Goal: Task Accomplishment & Management: Complete application form

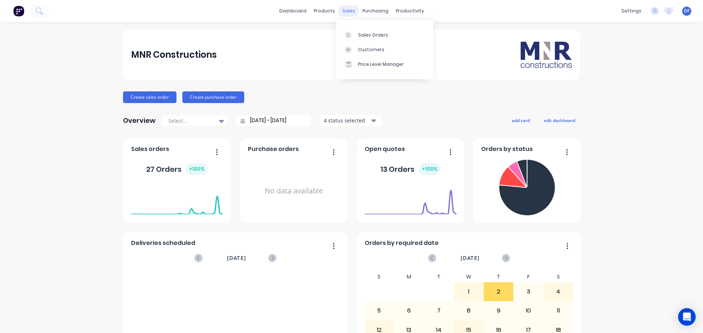
click at [348, 8] on div "sales" at bounding box center [348, 10] width 20 height 11
click at [370, 36] on div "Sales Orders" at bounding box center [373, 35] width 30 height 7
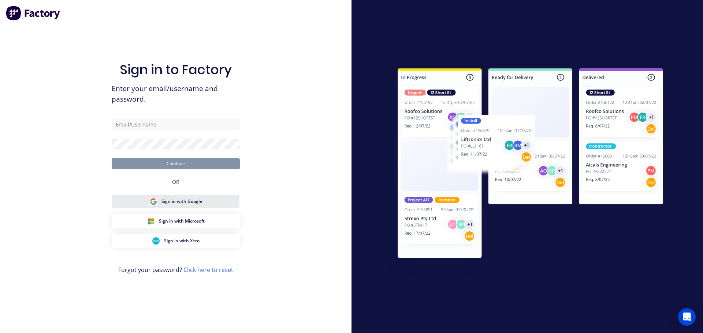
click at [179, 203] on span "Sign in with Google" at bounding box center [181, 201] width 41 height 7
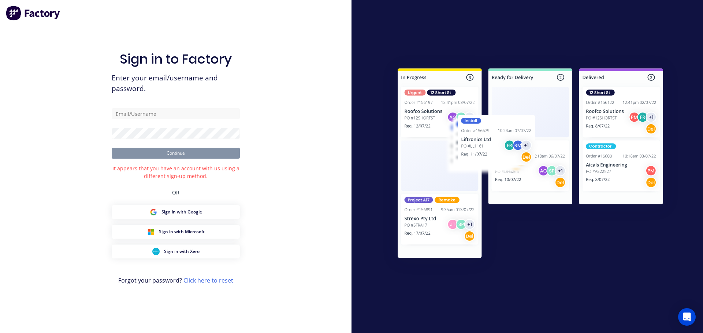
click at [158, 121] on form "Continue" at bounding box center [176, 133] width 128 height 51
click at [162, 117] on input "text" at bounding box center [176, 113] width 128 height 11
type input "[PERSON_NAME][EMAIL_ADDRESS][DOMAIN_NAME]"
click at [180, 149] on button "Continue" at bounding box center [176, 153] width 128 height 11
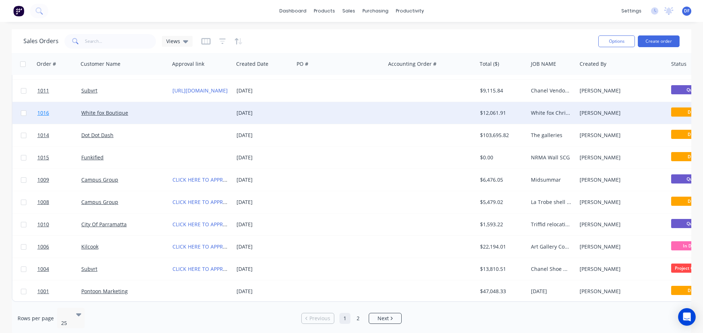
scroll to position [334, 0]
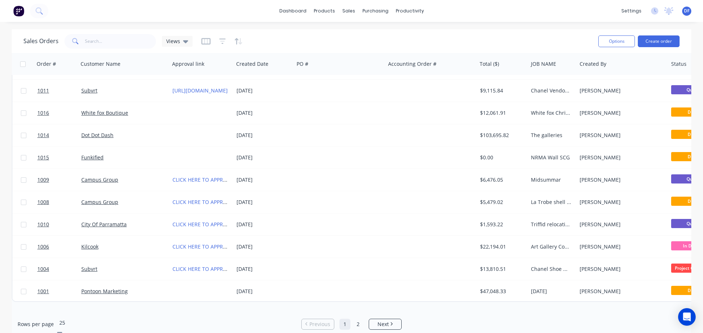
click at [73, 318] on div "25" at bounding box center [112, 318] width 110 height 20
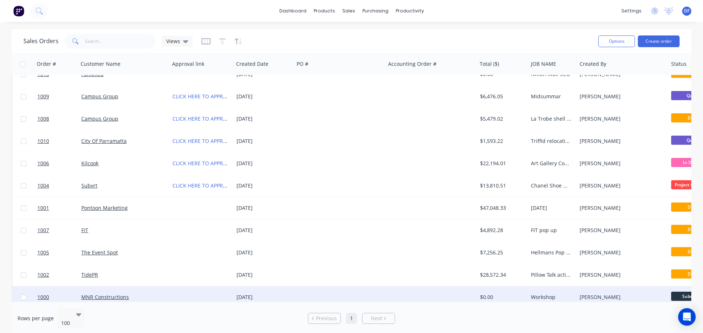
scroll to position [468, 0]
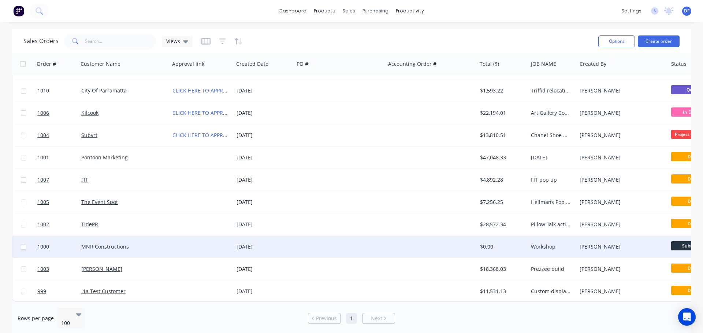
click at [24, 244] on input "checkbox" at bounding box center [23, 246] width 5 height 5
click at [22, 244] on input "checkbox" at bounding box center [23, 246] width 5 height 5
checkbox input "false"
click at [96, 243] on link "MNR Constructions" at bounding box center [105, 246] width 48 height 7
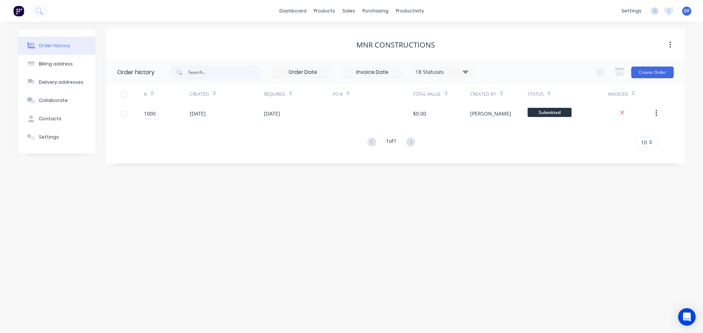
drag, startPoint x: 395, startPoint y: 72, endPoint x: 401, endPoint y: 67, distance: 7.0
click at [401, 67] on input at bounding box center [371, 72] width 61 height 11
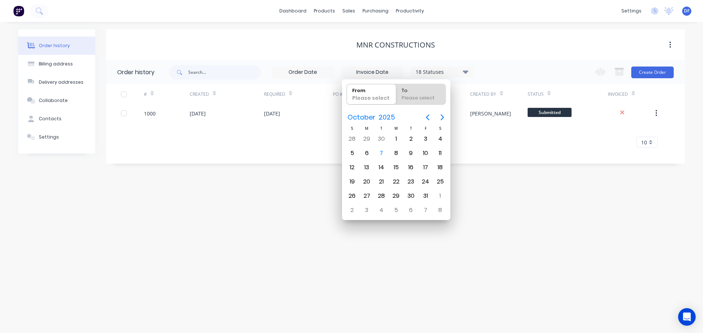
click at [493, 45] on div "MNR Constructions" at bounding box center [395, 45] width 578 height 9
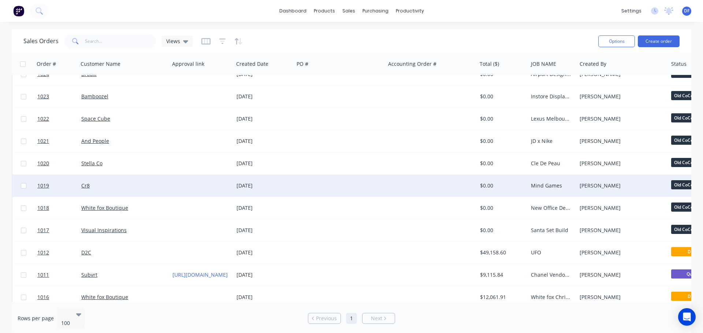
drag, startPoint x: 296, startPoint y: 172, endPoint x: 292, endPoint y: 179, distance: 7.4
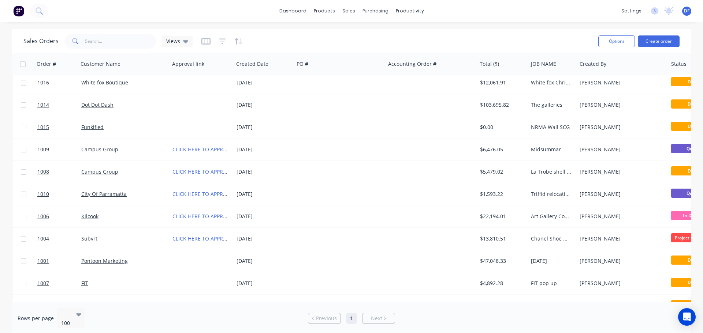
scroll to position [468, 0]
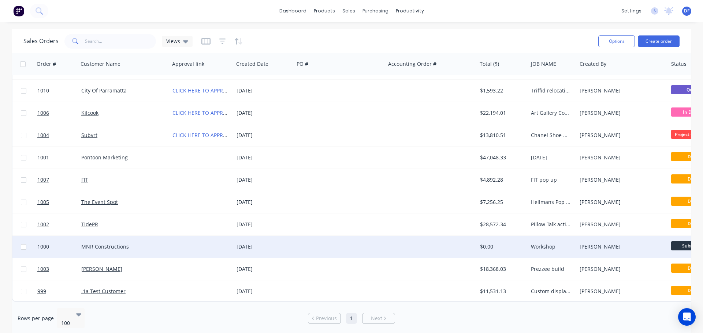
click at [152, 243] on div "MNR Constructions" at bounding box center [121, 246] width 81 height 7
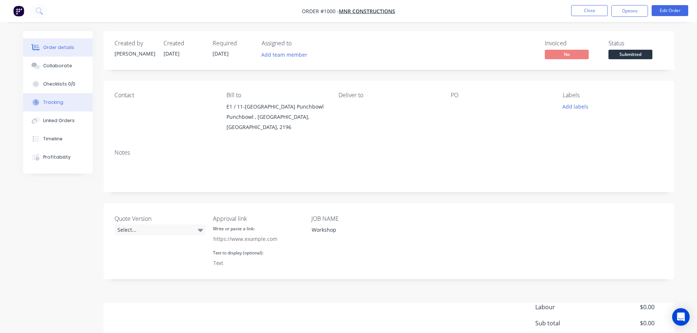
click at [58, 105] on div "Tracking" at bounding box center [53, 102] width 20 height 7
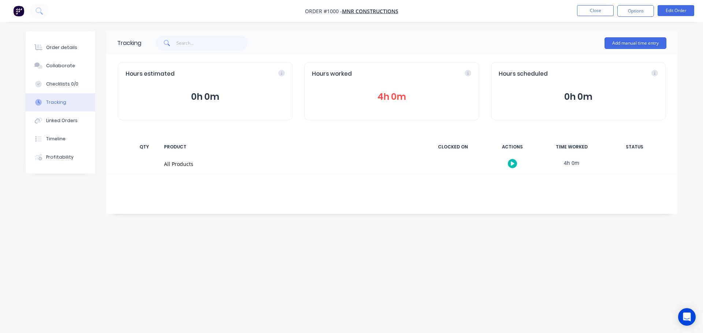
drag, startPoint x: 225, startPoint y: 96, endPoint x: 170, endPoint y: 98, distance: 55.3
click at [170, 98] on button "0h 0m" at bounding box center [205, 97] width 159 height 14
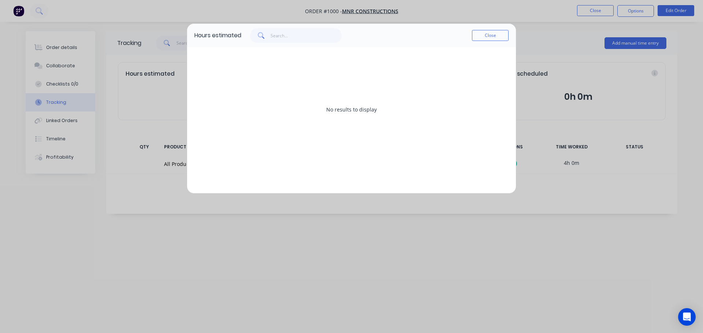
click at [493, 36] on button "Close" at bounding box center [490, 35] width 37 height 11
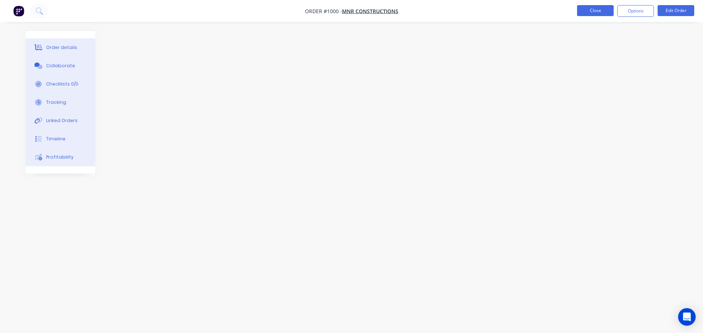
click at [593, 10] on button "Close" at bounding box center [595, 10] width 37 height 11
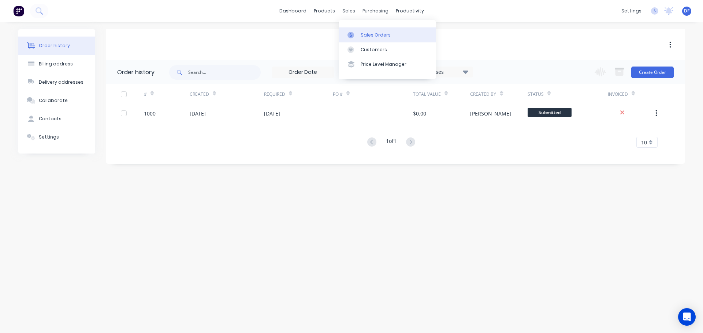
click at [363, 35] on div "Sales Orders" at bounding box center [375, 35] width 30 height 7
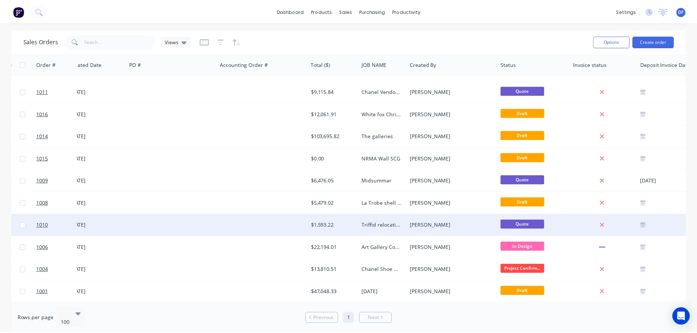
scroll to position [366, 166]
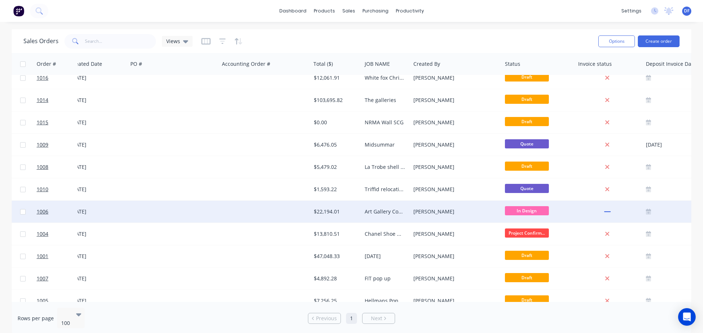
click at [179, 216] on div at bounding box center [173, 212] width 91 height 22
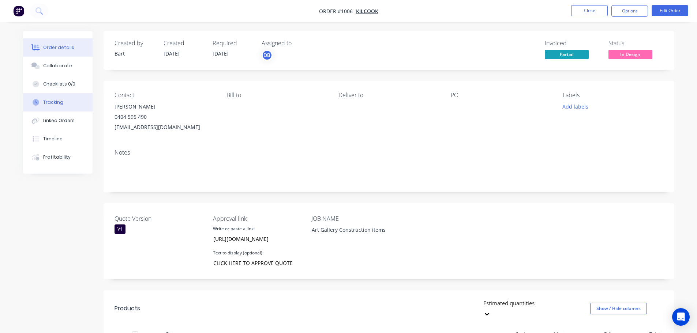
click at [46, 105] on div "Tracking" at bounding box center [53, 102] width 20 height 7
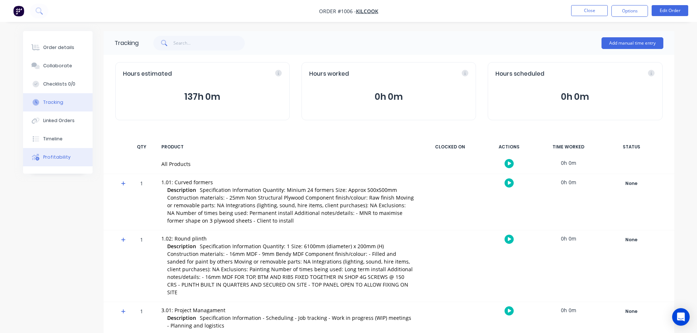
click at [49, 155] on div "Profitability" at bounding box center [56, 157] width 27 height 7
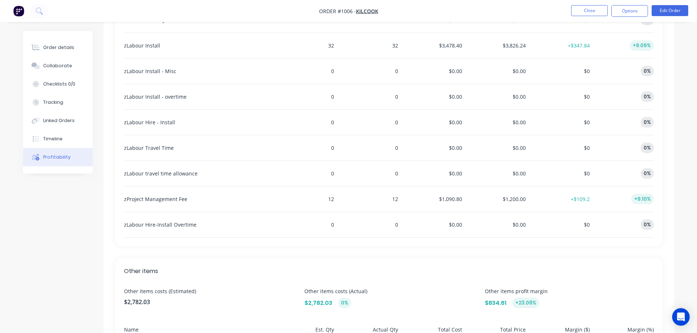
scroll to position [555, 0]
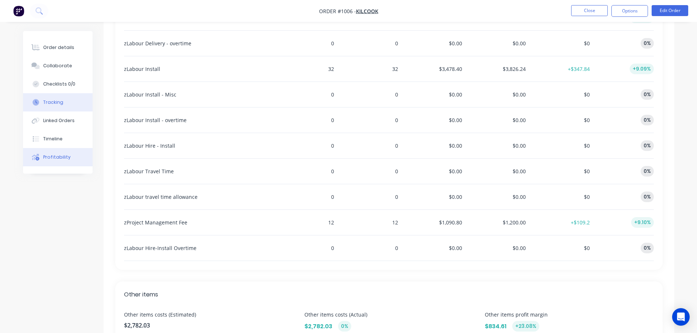
click at [77, 101] on button "Tracking" at bounding box center [58, 102] width 70 height 18
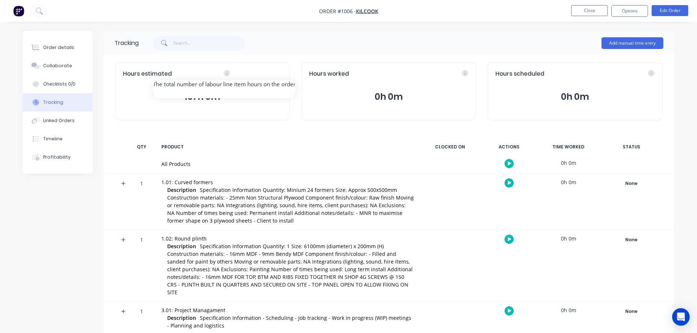
click at [281, 76] on div "Hours estimated" at bounding box center [202, 74] width 159 height 8
click at [224, 72] on icon at bounding box center [227, 73] width 7 height 7
click at [225, 74] on icon at bounding box center [227, 73] width 7 height 7
click at [226, 74] on icon at bounding box center [227, 73] width 2 height 3
click at [368, 131] on div "Tracking Add manual time entry Hours estimated 137h 0m Hours worked 0h 0m Hours…" at bounding box center [389, 228] width 571 height 394
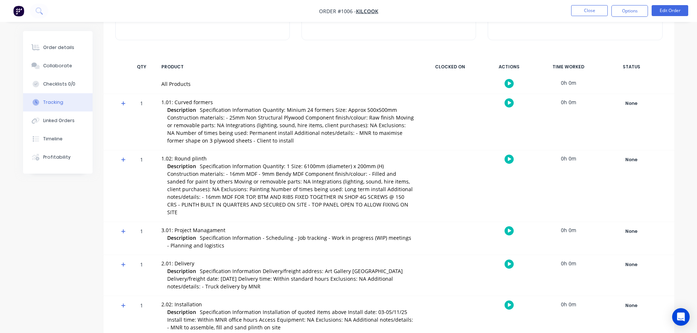
scroll to position [84, 0]
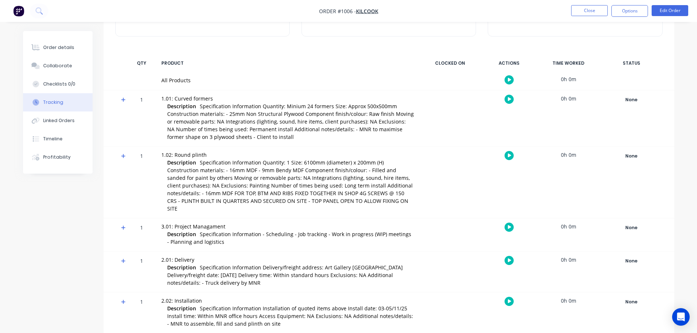
click at [508, 99] on icon "button" at bounding box center [510, 99] width 4 height 4
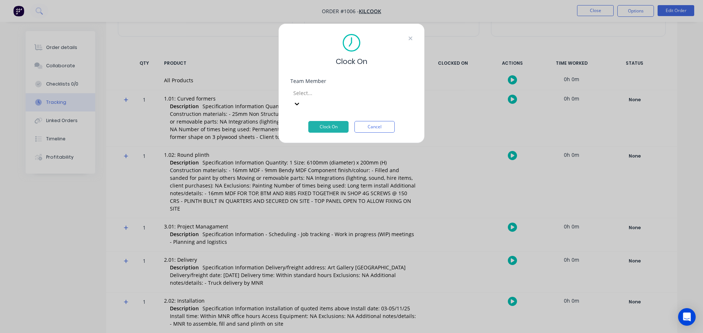
click at [409, 39] on icon at bounding box center [410, 39] width 4 height 4
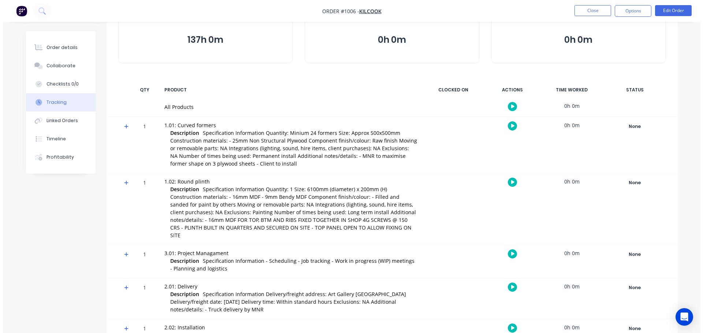
scroll to position [0, 0]
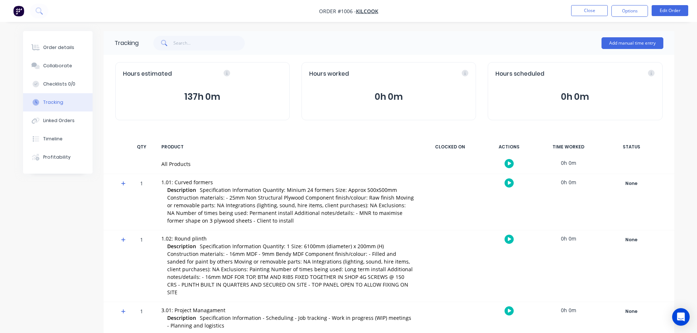
click at [594, 17] on nav "Order #1006 - Kilcook Close Options Edit Order" at bounding box center [348, 11] width 697 height 22
click at [583, 14] on button "Close" at bounding box center [589, 10] width 37 height 11
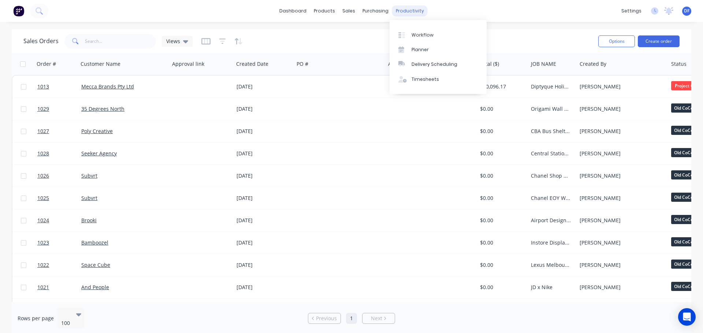
click at [407, 13] on div "productivity" at bounding box center [409, 10] width 35 height 11
click at [430, 79] on div "Timesheets" at bounding box center [424, 79] width 27 height 7
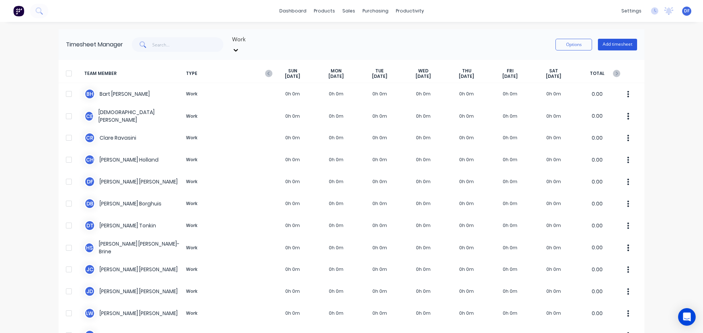
click at [625, 40] on button "Add timesheet" at bounding box center [617, 45] width 39 height 12
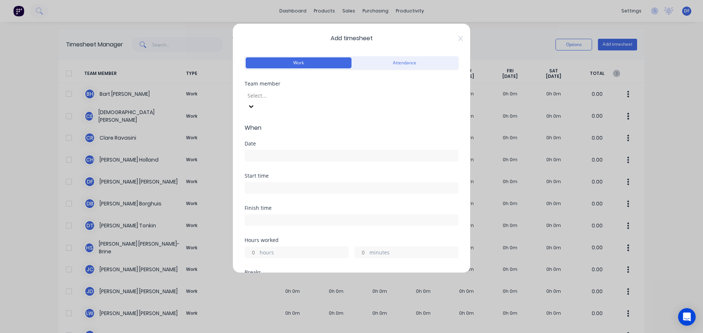
click at [347, 97] on div at bounding box center [299, 95] width 105 height 9
click at [274, 150] on input at bounding box center [351, 155] width 213 height 11
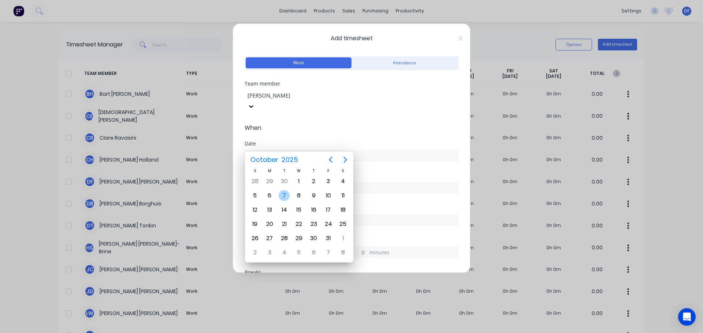
click at [281, 195] on div "7" at bounding box center [283, 195] width 11 height 11
type input "[DATE]"
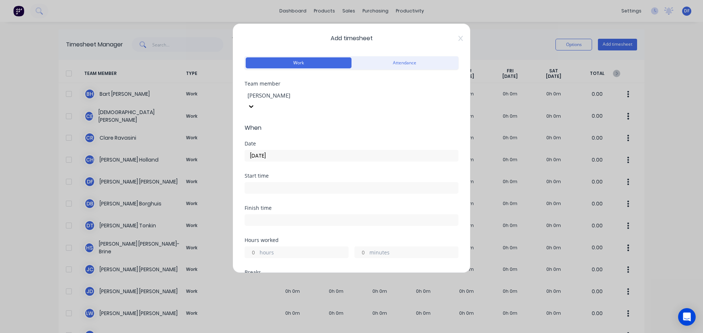
click at [260, 183] on input at bounding box center [351, 188] width 213 height 11
type input "09:36 AM"
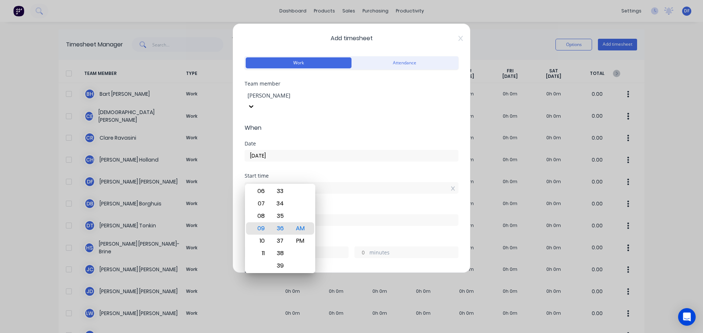
click at [341, 160] on div "Date [DATE]" at bounding box center [351, 157] width 214 height 32
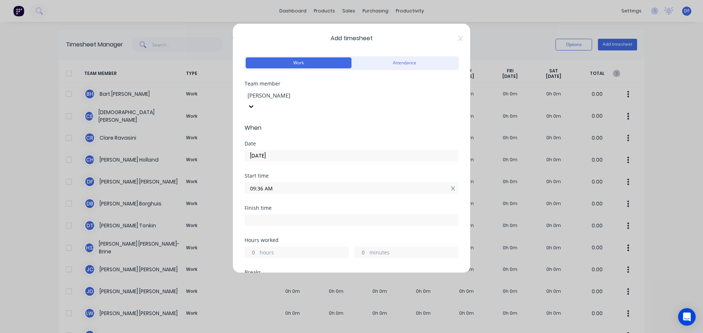
click at [450, 187] on icon at bounding box center [452, 189] width 4 height 4
click at [275, 254] on label "hours" at bounding box center [303, 258] width 89 height 9
click at [258, 253] on input "hours" at bounding box center [251, 258] width 13 height 11
type input "8"
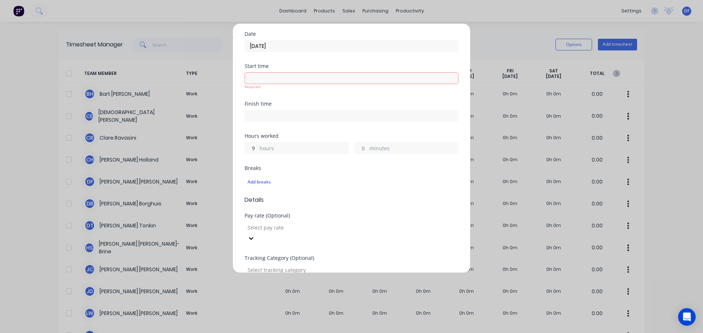
type input "9"
click at [358, 143] on input "minutes" at bounding box center [361, 148] width 13 height 11
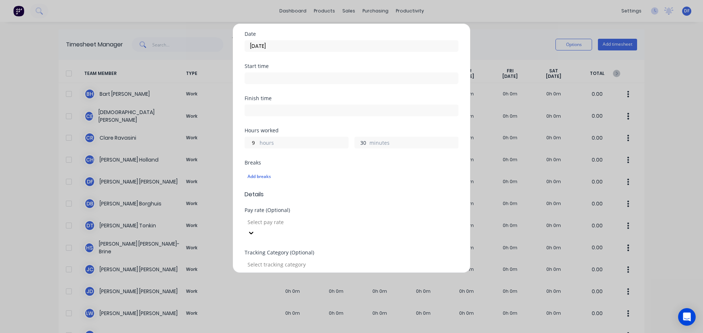
type input "3"
click at [254, 137] on input "9" at bounding box center [251, 142] width 13 height 11
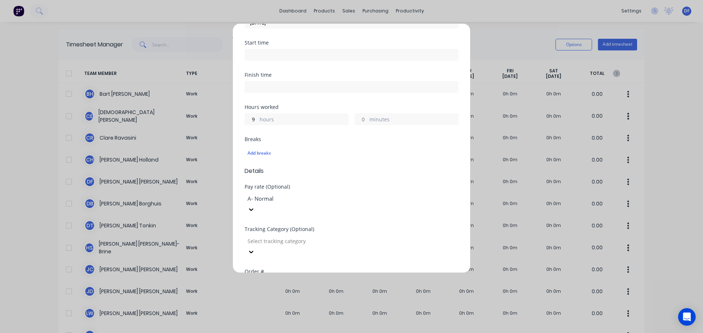
scroll to position [146, 0]
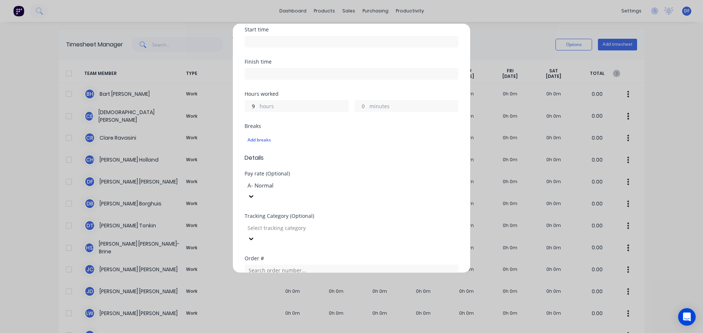
click at [352, 224] on div at bounding box center [299, 228] width 105 height 9
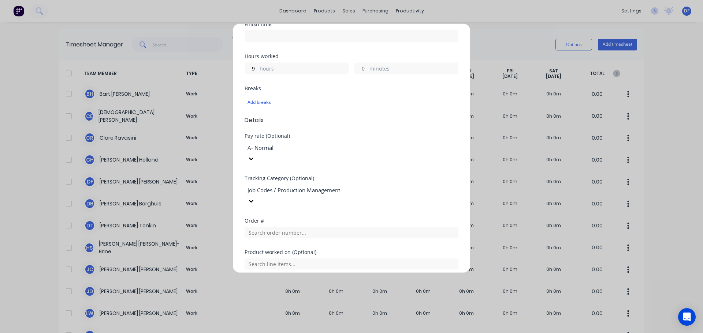
scroll to position [241, 0]
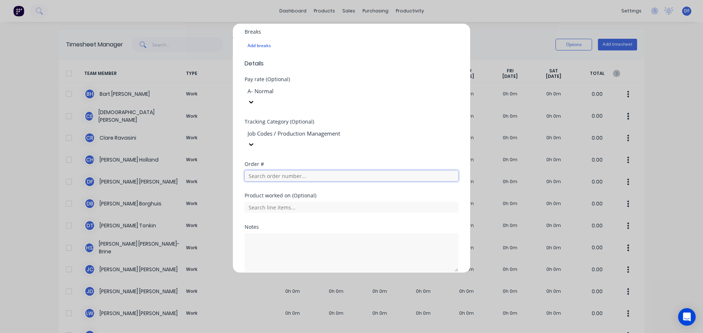
click at [356, 171] on input "text" at bounding box center [351, 176] width 214 height 11
click at [374, 125] on div "Tracking Category (Optional) Job Codes / Production Management" at bounding box center [351, 140] width 214 height 42
click at [323, 284] on button "Add manual time entry" at bounding box center [334, 290] width 62 height 12
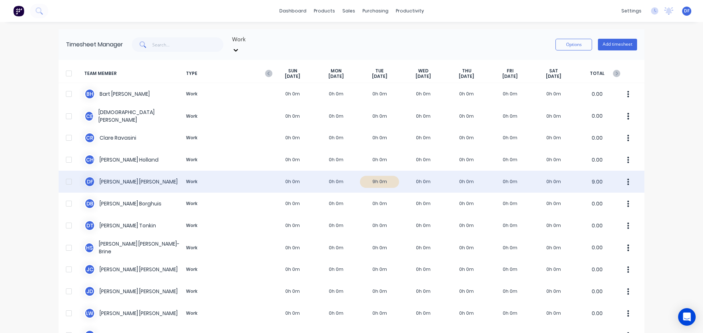
click at [421, 173] on div "D F [PERSON_NAME] Work 0h 0m 0h 0m 9h 0m 0h 0m 0h 0m 0h 0m 0h 0m 9.00" at bounding box center [352, 182] width 586 height 22
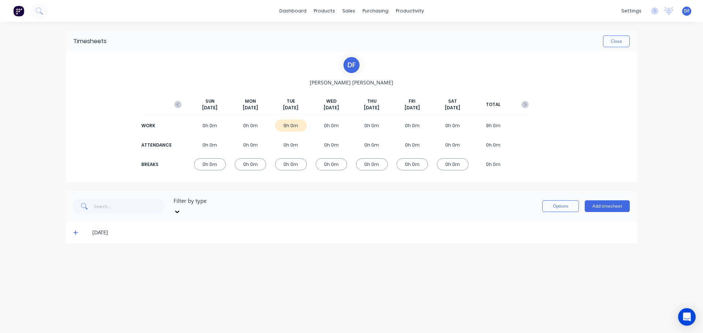
click at [447, 231] on div "[DATE]" at bounding box center [351, 233] width 571 height 22
